Goal: Task Accomplishment & Management: Use online tool/utility

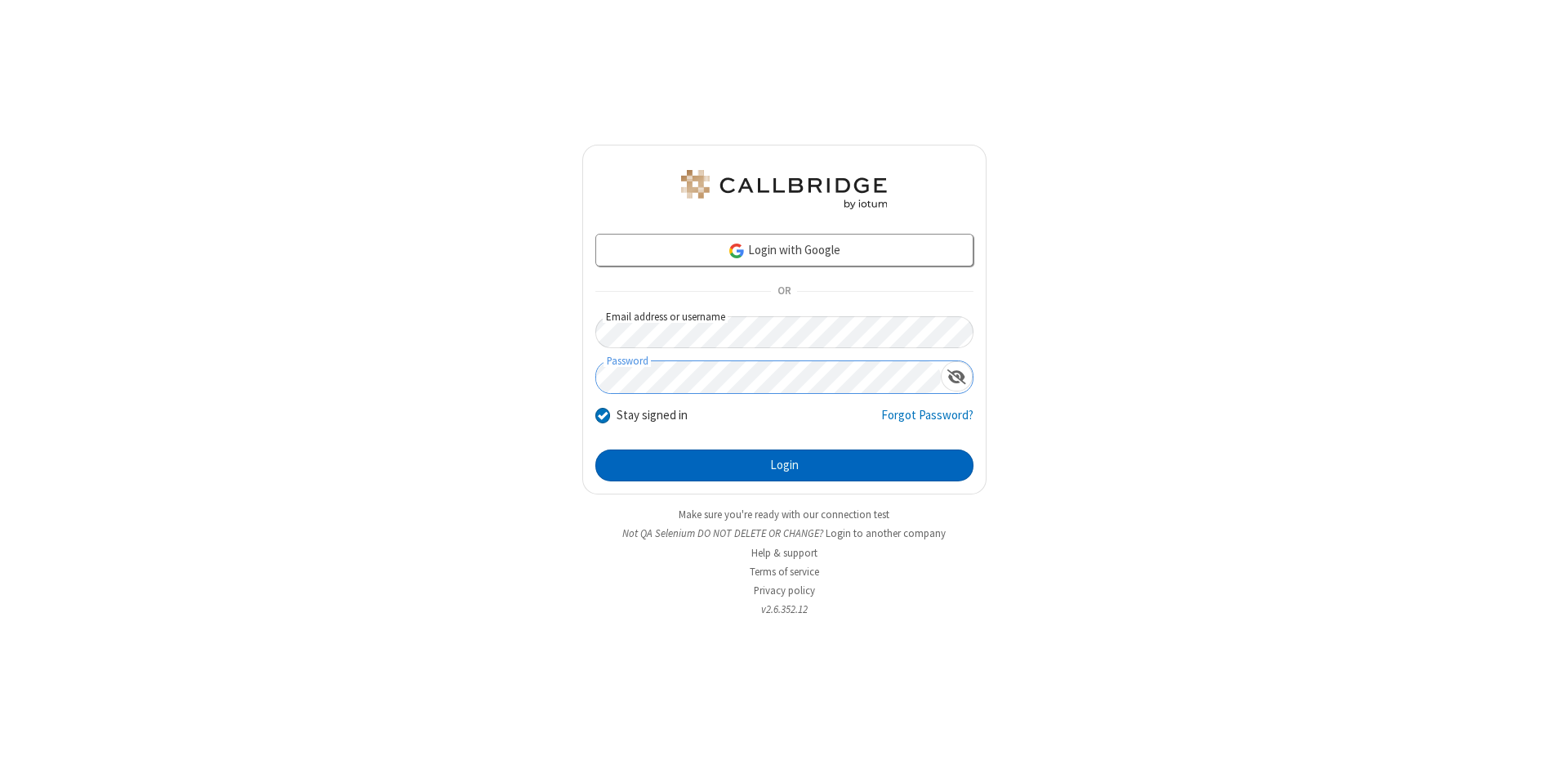
click at [784, 465] on button "Login" at bounding box center [784, 465] width 378 height 33
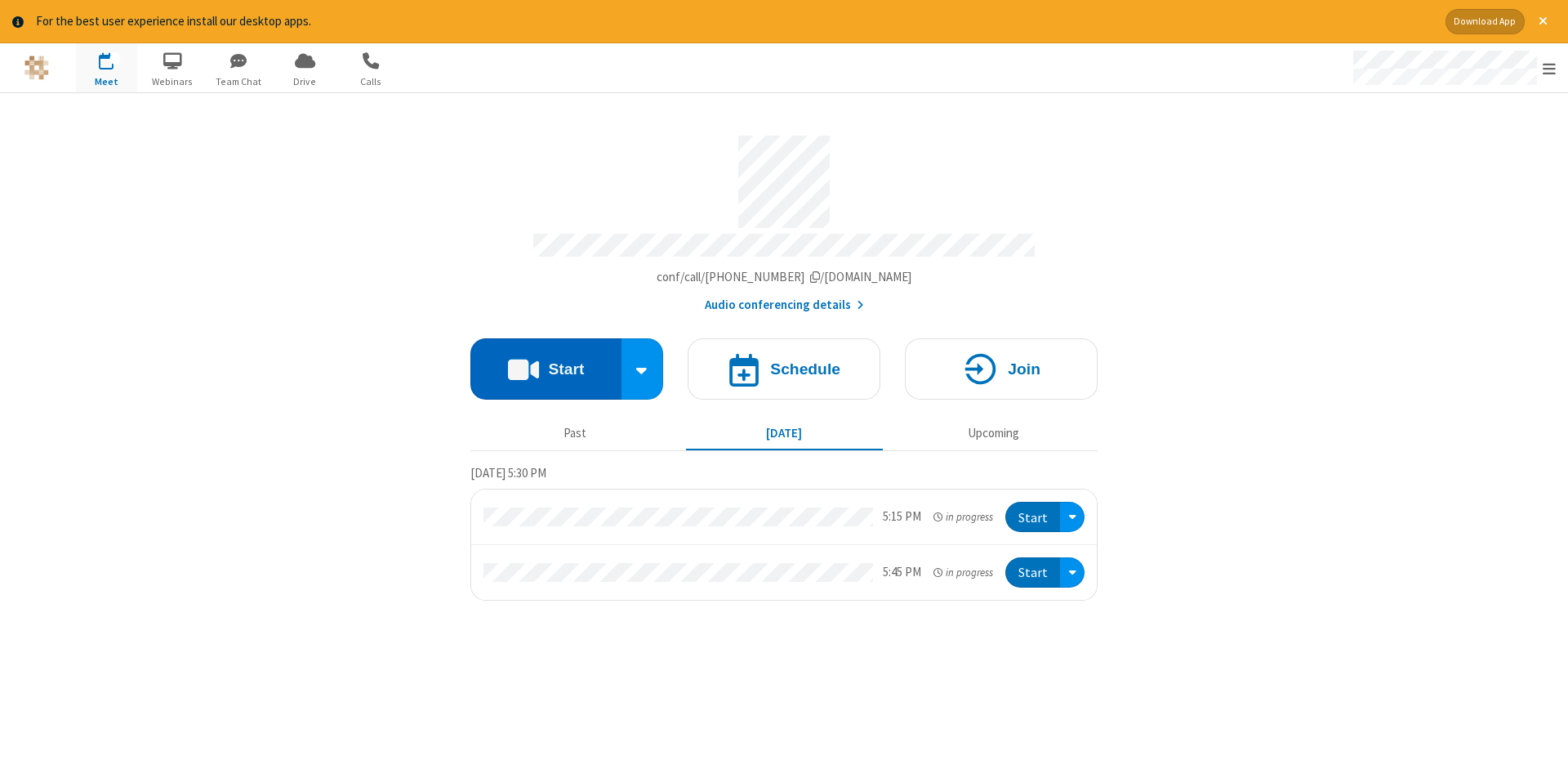
click at [545, 363] on button "Start" at bounding box center [545, 368] width 151 height 61
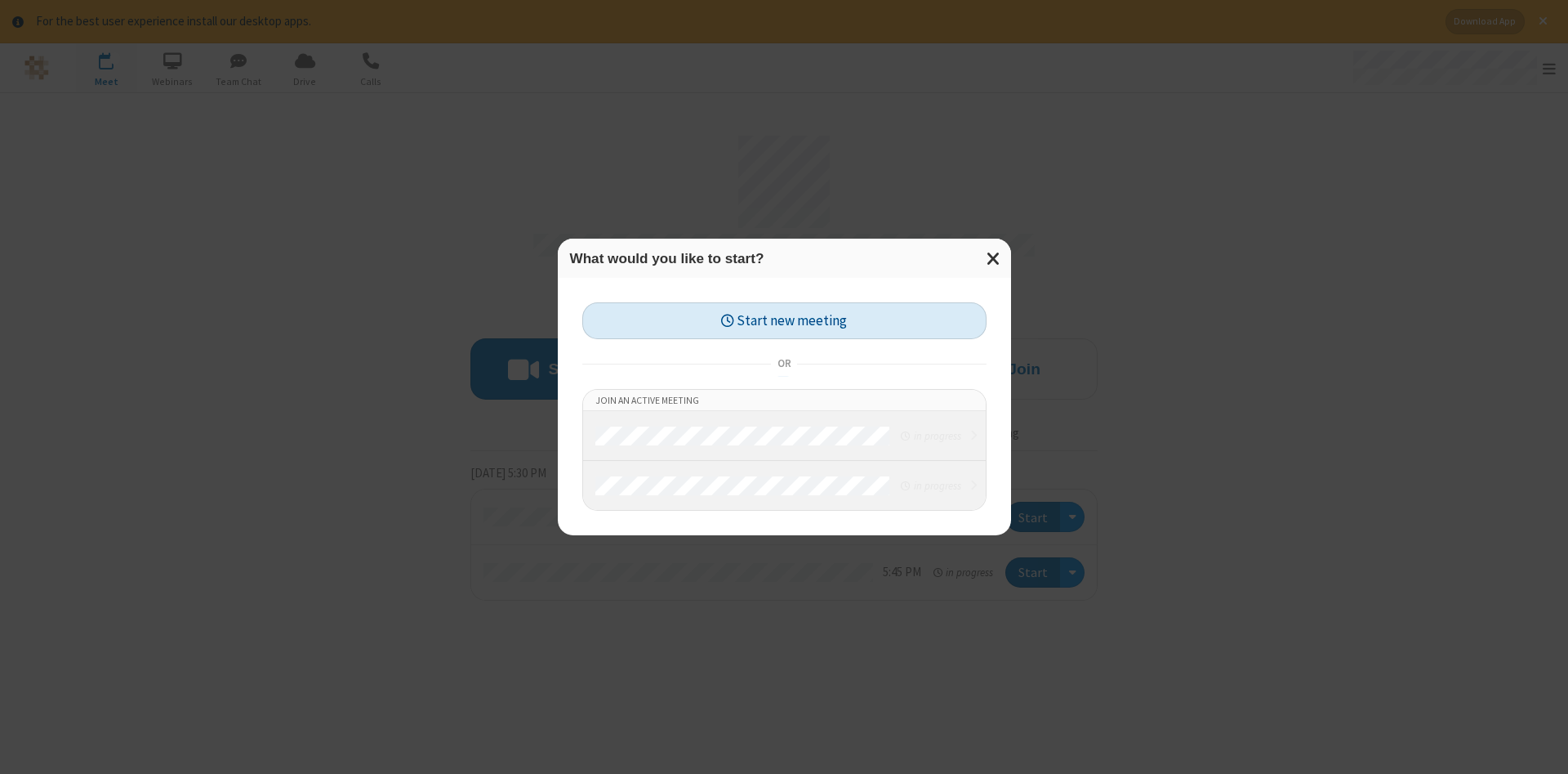
click at [784, 321] on button "Start new meeting" at bounding box center [784, 321] width 404 height 37
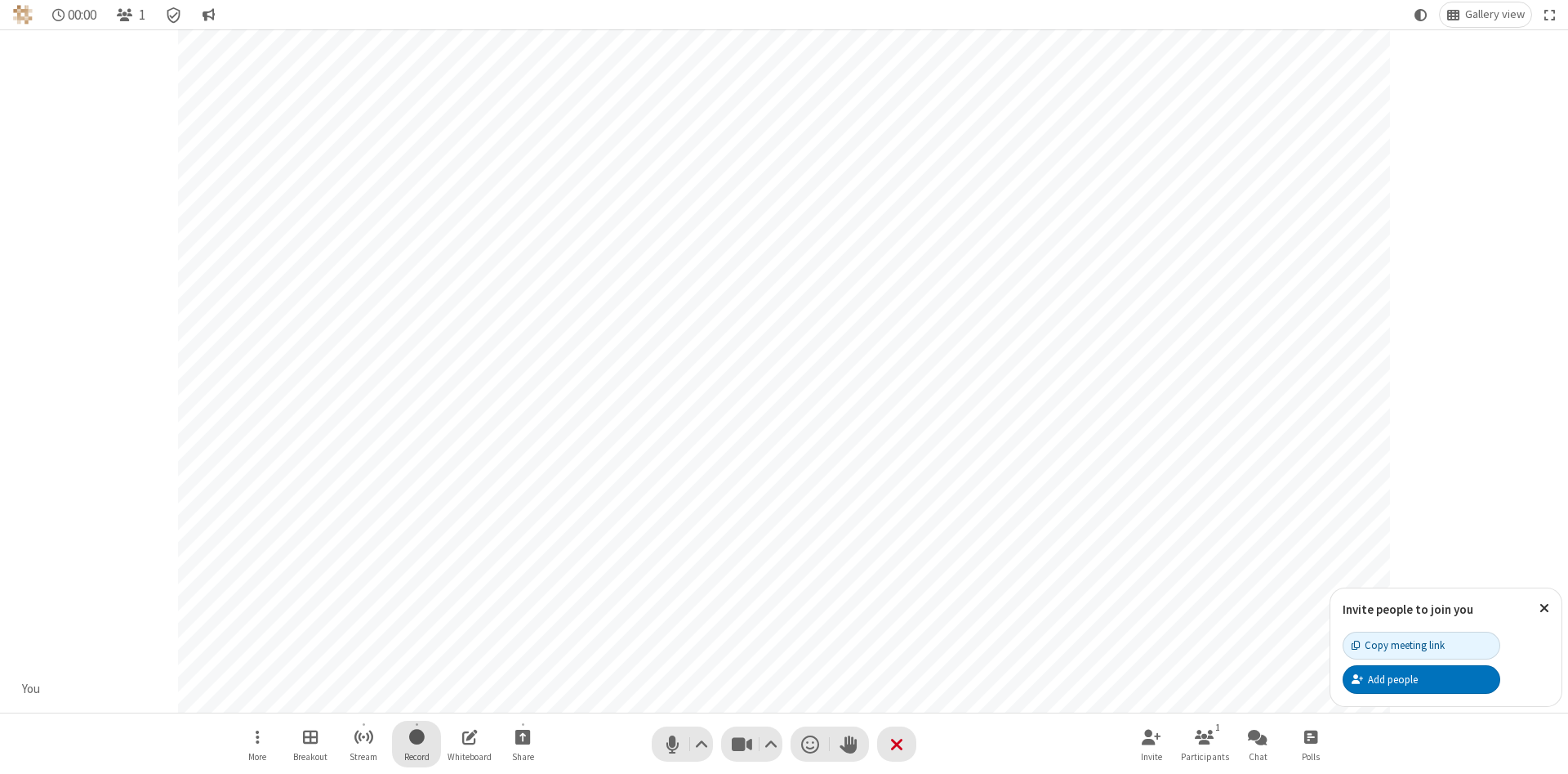
click at [417, 744] on span "Start recording" at bounding box center [417, 737] width 16 height 21
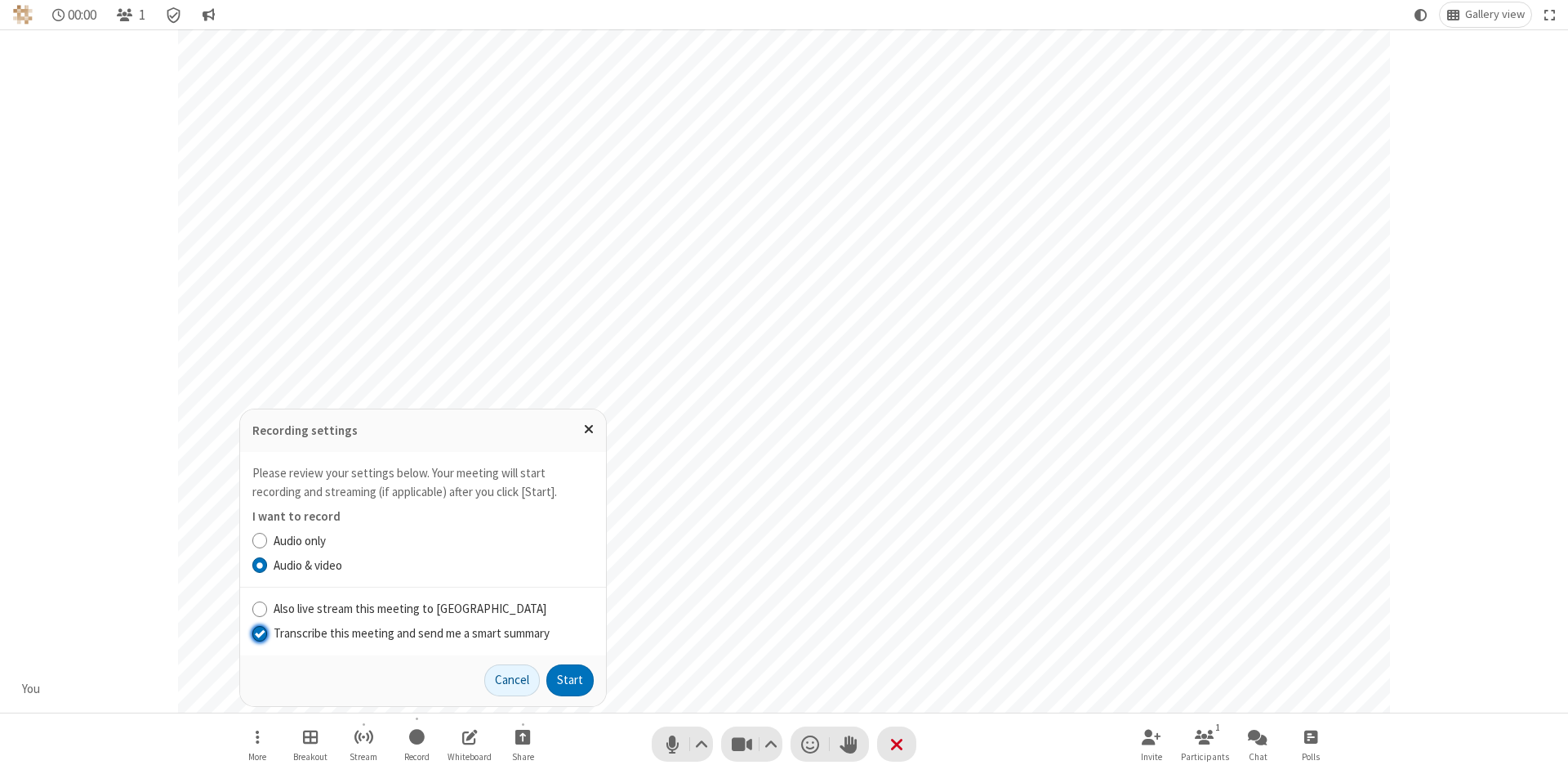
click at [259, 633] on input "Transcribe this meeting and send me a smart summary" at bounding box center [260, 633] width 16 height 17
click at [432, 565] on label "Audio & video" at bounding box center [434, 566] width 320 height 19
click at [268, 565] on input "Audio & video" at bounding box center [260, 565] width 16 height 17
click at [570, 680] on button "Start" at bounding box center [569, 681] width 47 height 33
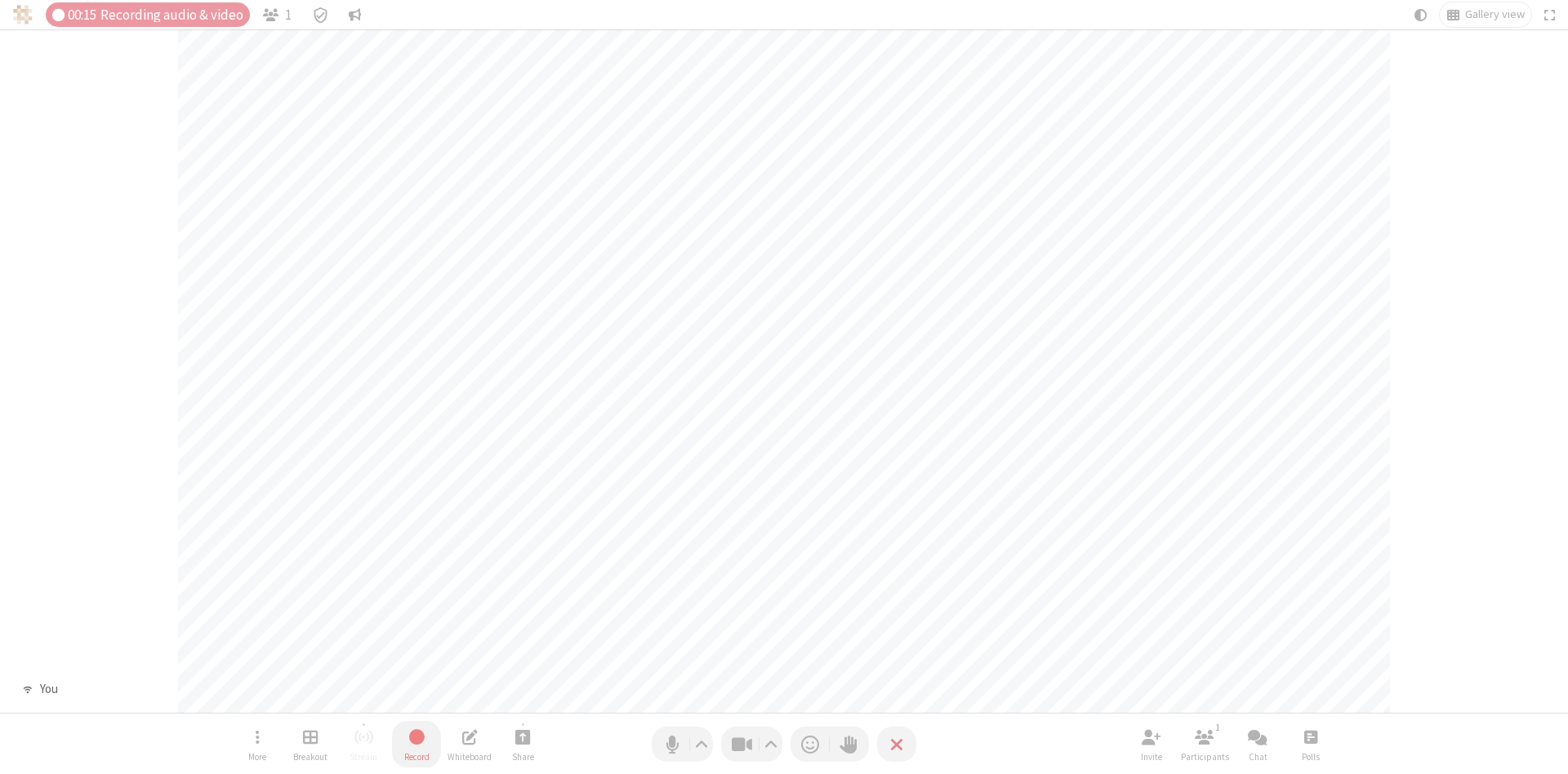
click at [417, 744] on span "Stop recording" at bounding box center [417, 737] width 19 height 21
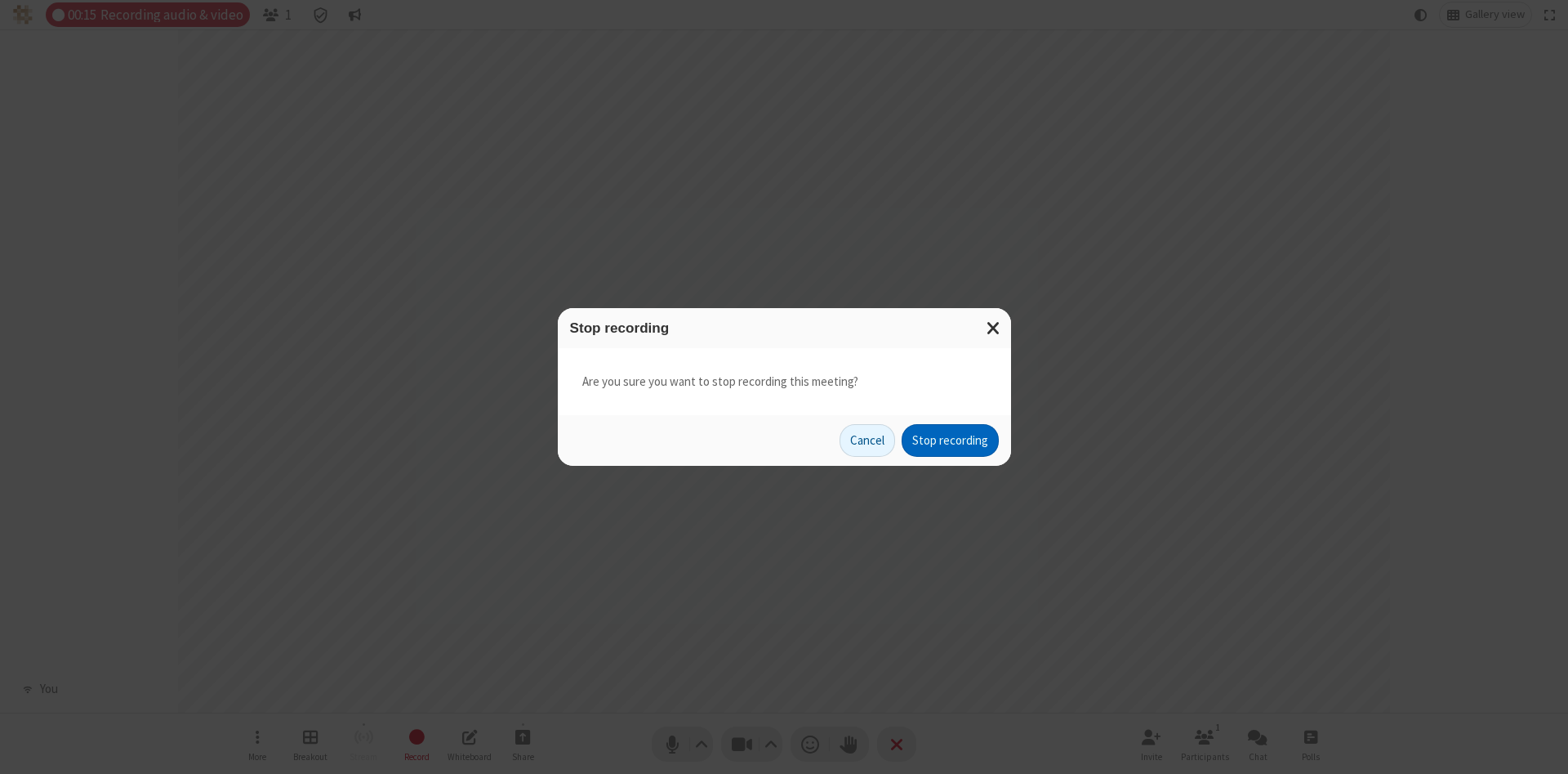
click at [950, 440] on button "Stop recording" at bounding box center [950, 440] width 97 height 33
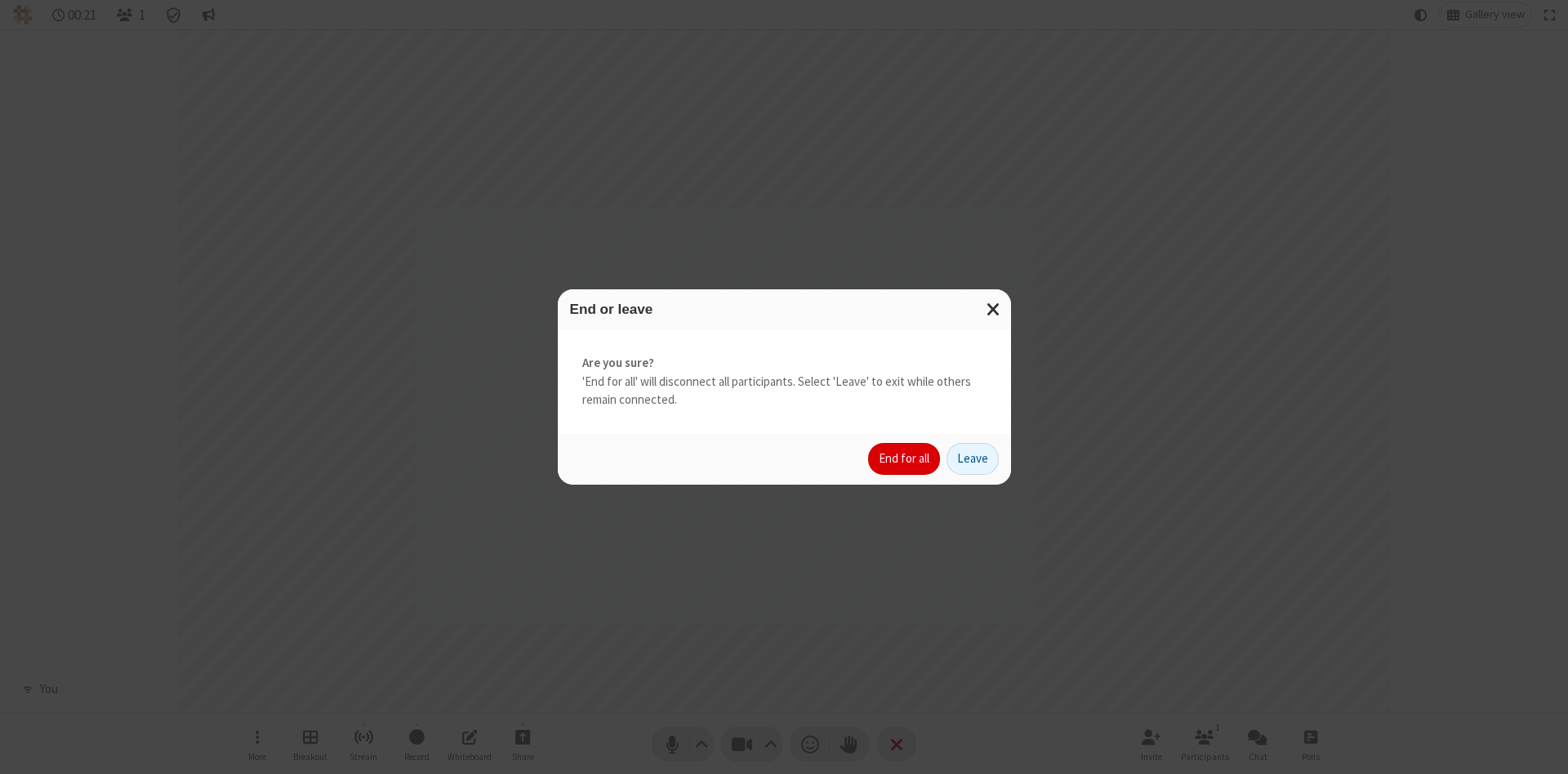
click at [905, 459] on button "End for all" at bounding box center [904, 459] width 72 height 33
